Goal: Transaction & Acquisition: Subscribe to service/newsletter

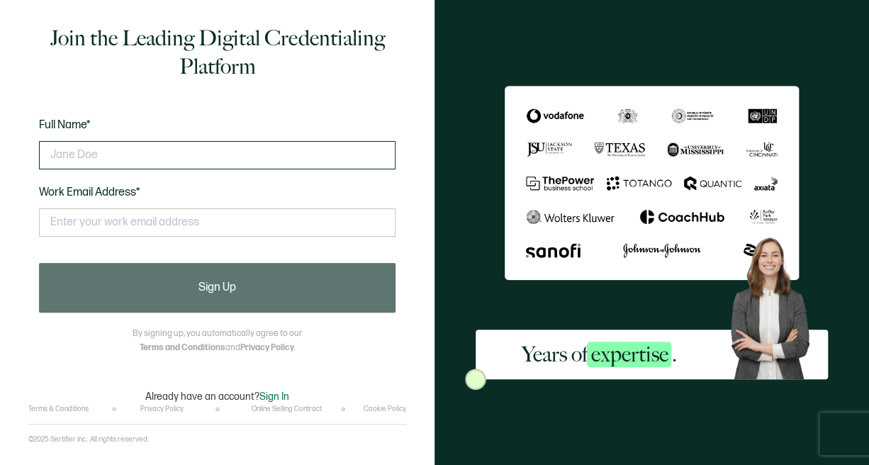
click at [72, 155] on input "text" at bounding box center [217, 155] width 357 height 28
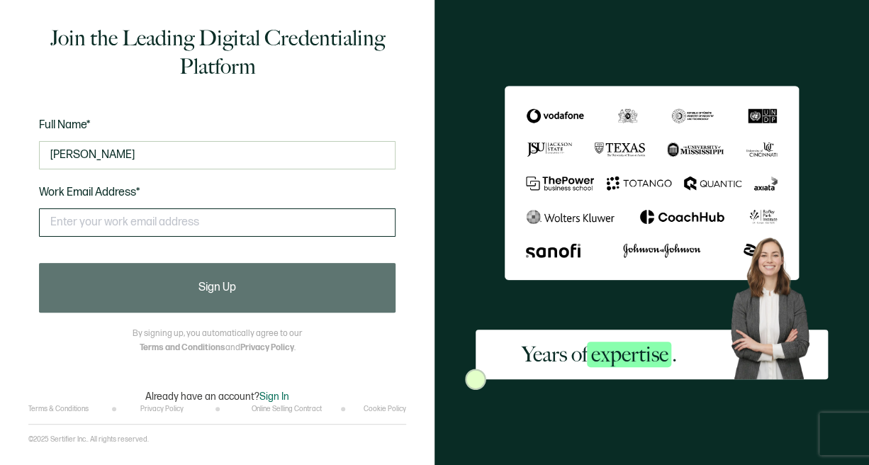
type input "[PERSON_NAME]"
click at [64, 220] on input "text" at bounding box center [217, 222] width 357 height 28
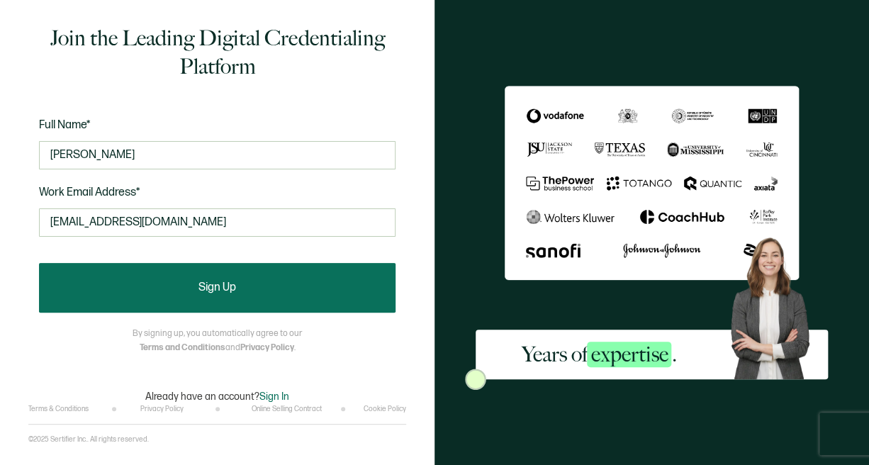
type input "[EMAIL_ADDRESS][DOMAIN_NAME]"
click at [237, 294] on button "Sign Up" at bounding box center [217, 288] width 357 height 50
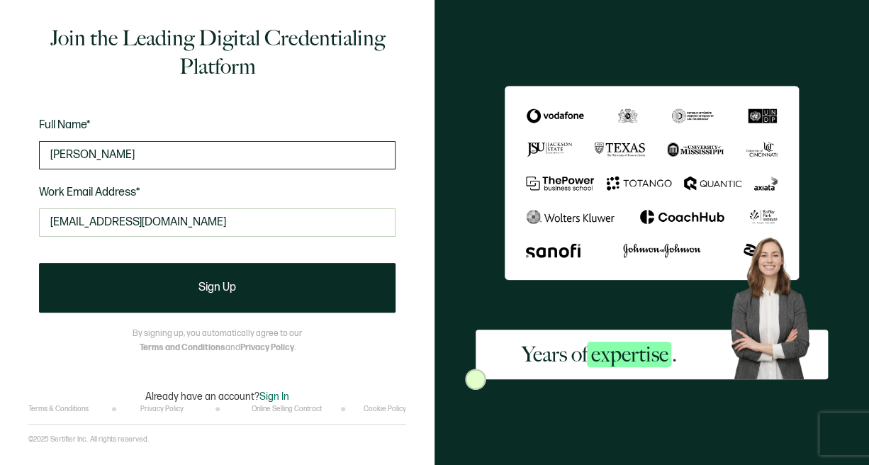
click at [118, 152] on input "[PERSON_NAME]" at bounding box center [217, 155] width 357 height 28
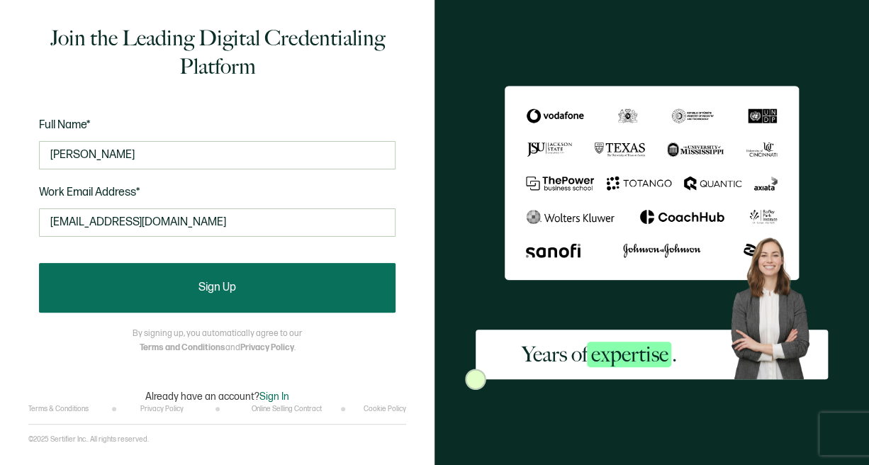
type input "[PERSON_NAME]"
click at [200, 291] on span "Sign Up" at bounding box center [218, 287] width 38 height 11
